Goal: Task Accomplishment & Management: Manage account settings

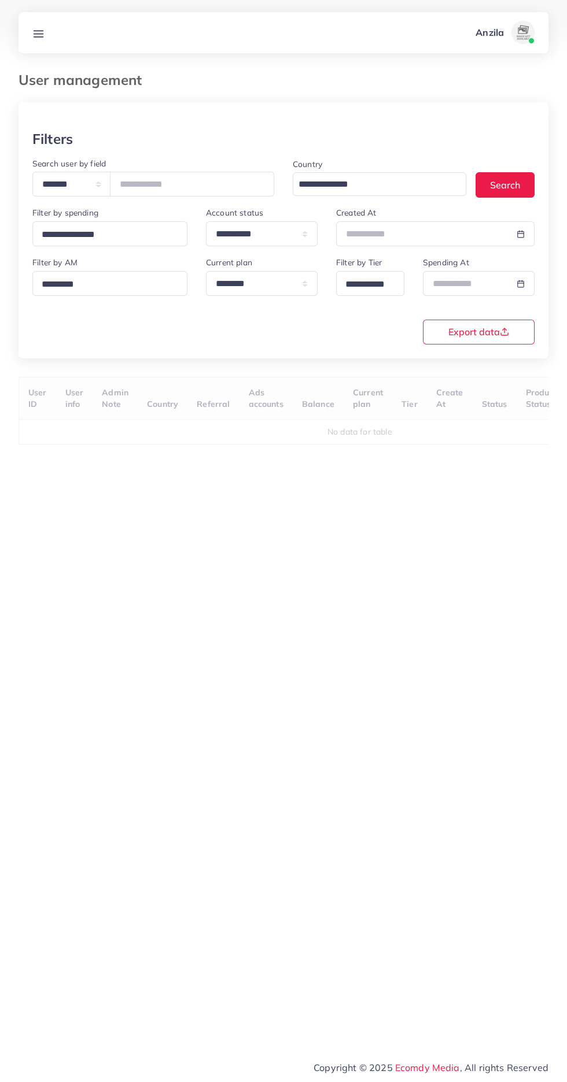
click at [39, 35] on icon at bounding box center [38, 34] width 12 height 12
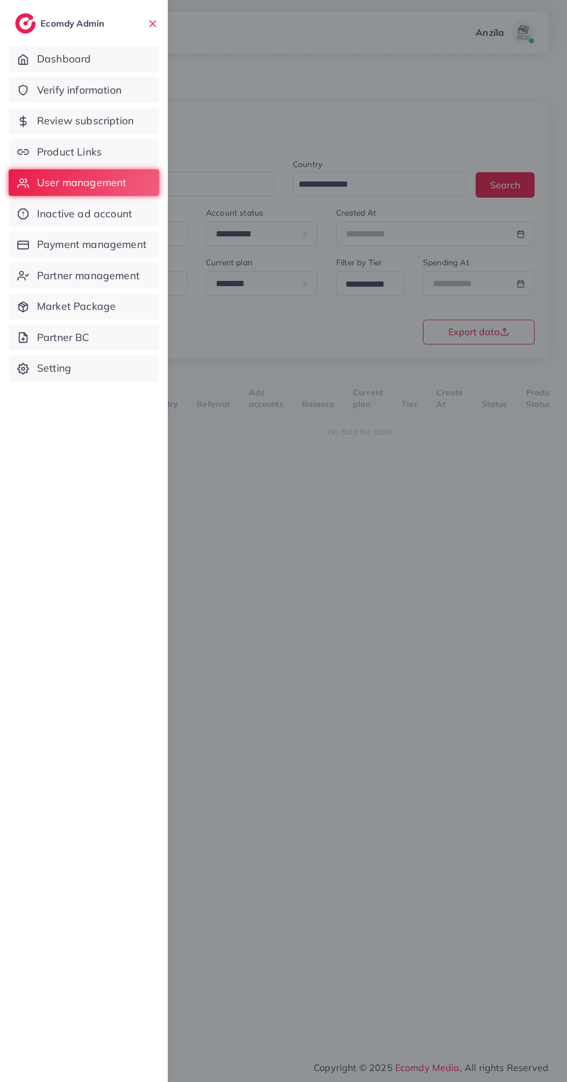
click at [42, 146] on span "Product Links" at bounding box center [69, 152] width 65 height 15
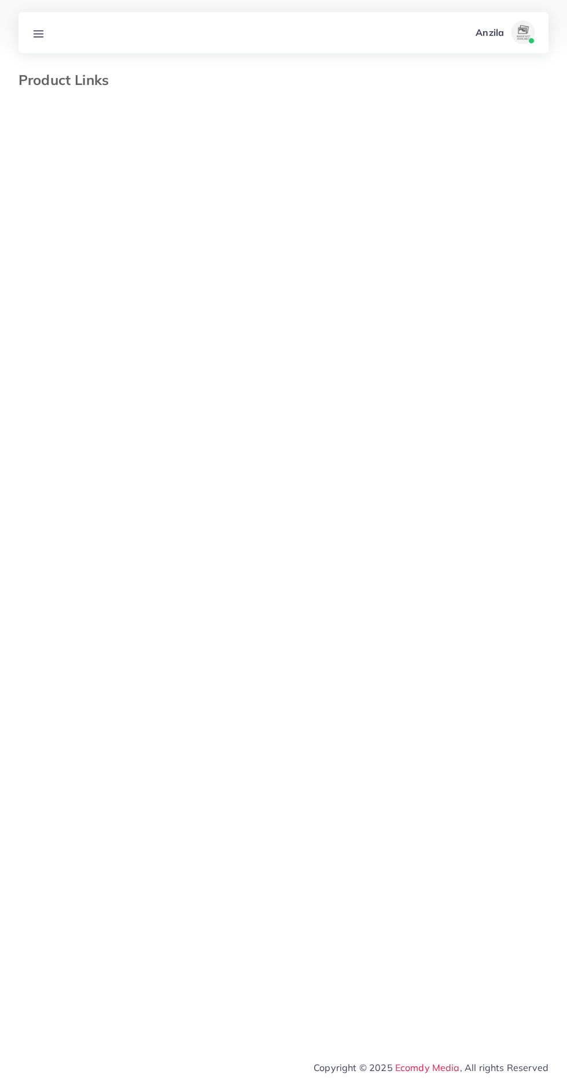
select select "*********"
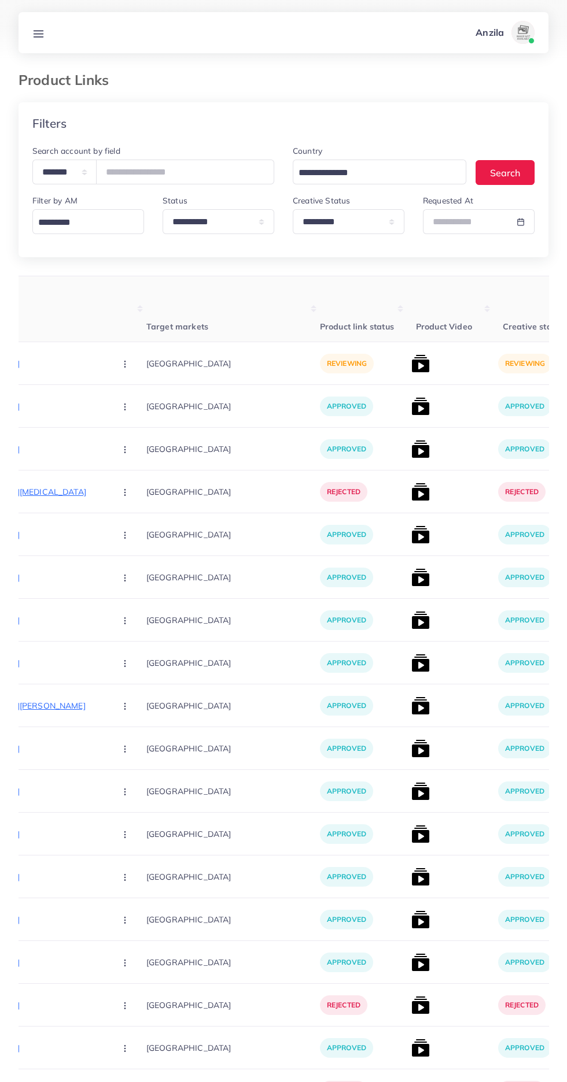
click at [33, 368] on p "[URL][DOMAIN_NAME]" at bounding box center [18, 364] width 173 height 14
click at [124, 367] on circle "button" at bounding box center [124, 367] width 1 height 1
click at [118, 402] on icon at bounding box center [122, 400] width 8 height 8
click at [411, 367] on img at bounding box center [420, 363] width 19 height 19
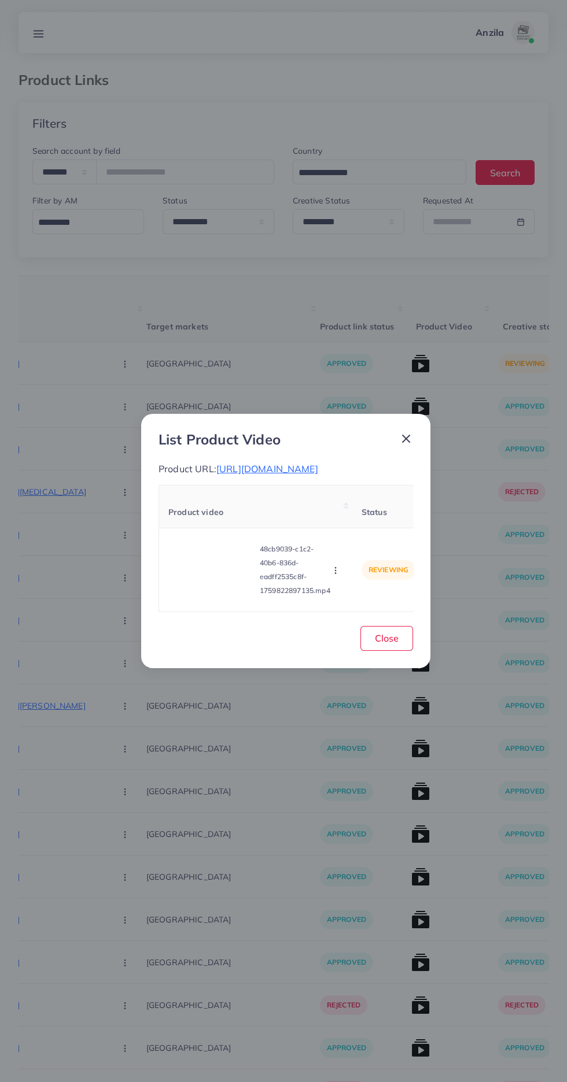
click at [193, 561] on video at bounding box center [211, 570] width 87 height 52
click at [184, 555] on div at bounding box center [211, 570] width 87 height 52
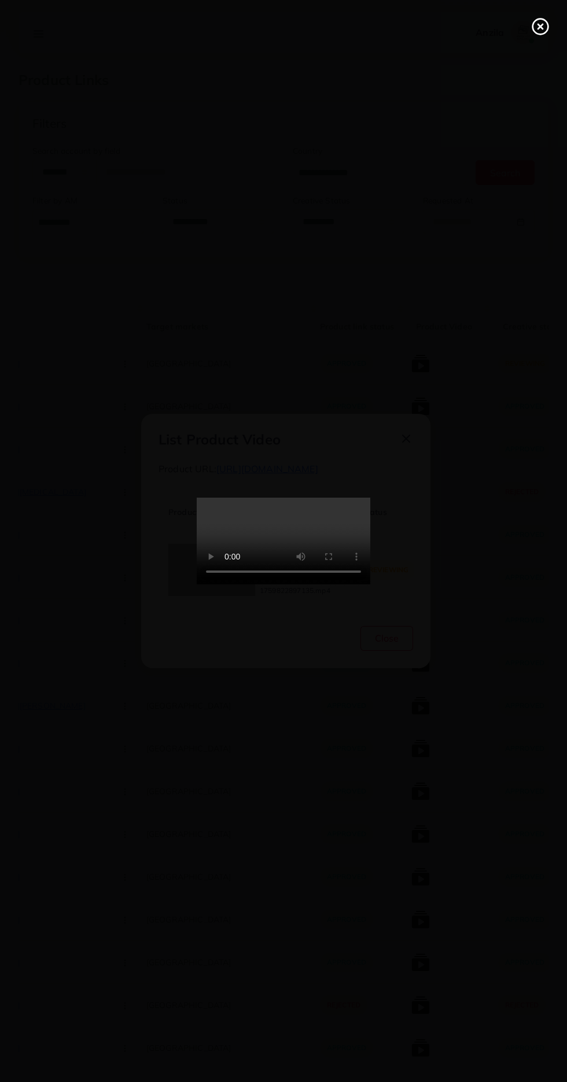
click at [534, 27] on icon at bounding box center [540, 26] width 19 height 19
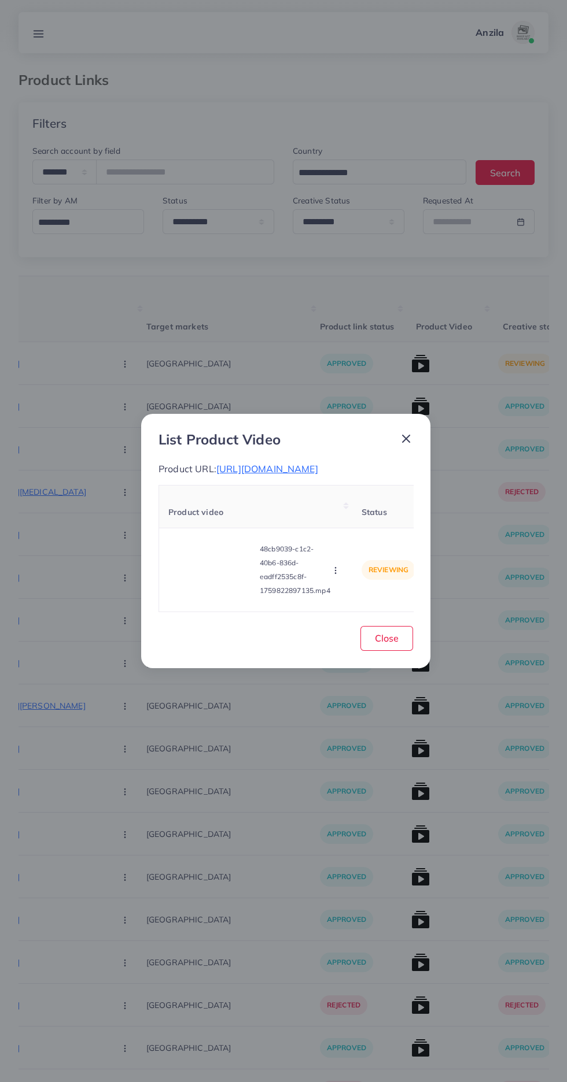
click at [335, 573] on circle "button" at bounding box center [335, 573] width 1 height 1
click at [359, 511] on span "Approve" at bounding box center [356, 517] width 38 height 12
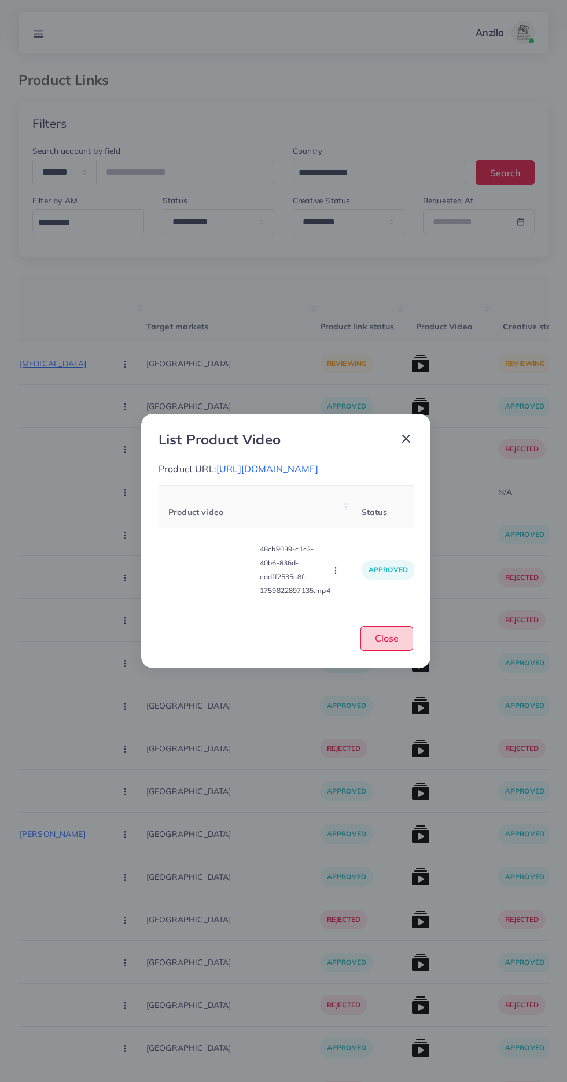
click at [401, 648] on button "Close" at bounding box center [386, 638] width 53 height 25
